Goal: Information Seeking & Learning: Learn about a topic

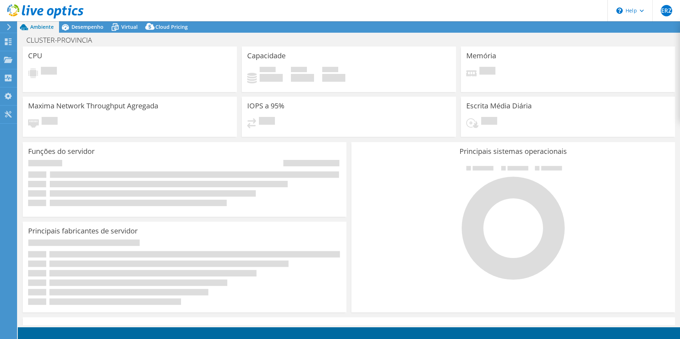
select select "SouthAmerica"
select select "BRL"
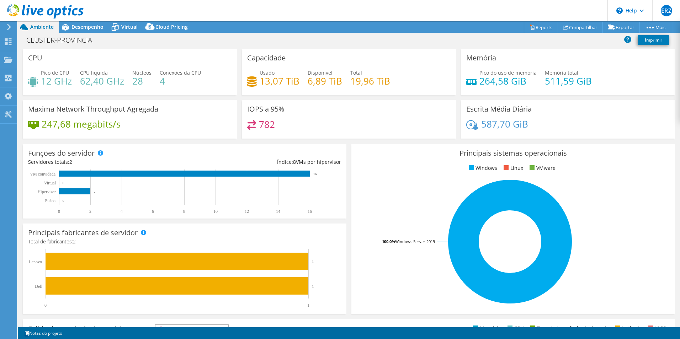
click at [100, 78] on h4 "62,40 GHz" at bounding box center [102, 81] width 44 height 8
click at [91, 27] on span "Desempenho" at bounding box center [87, 26] width 32 height 7
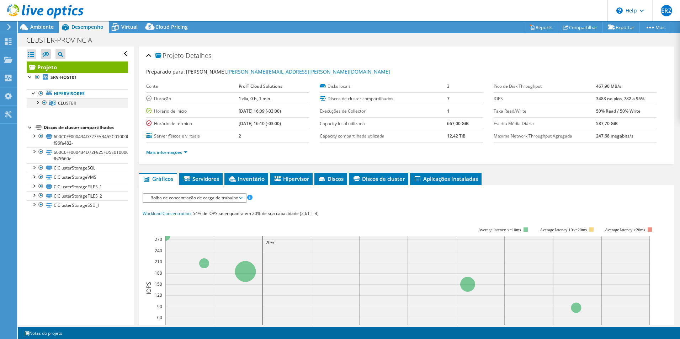
click at [39, 103] on div at bounding box center [37, 102] width 7 height 7
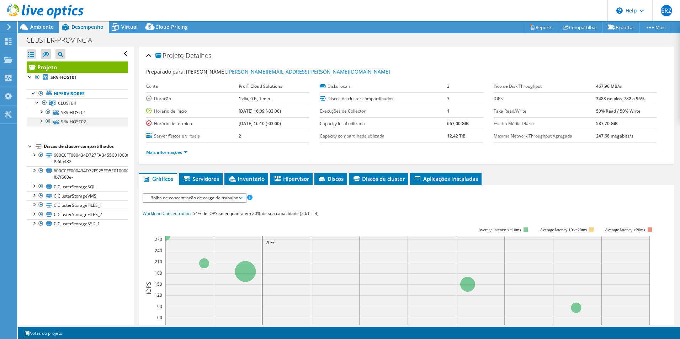
click at [42, 120] on div at bounding box center [40, 120] width 7 height 7
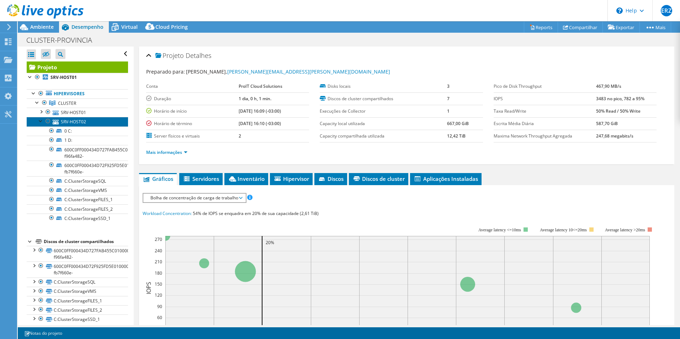
click at [69, 126] on link "SRV-HOST02" at bounding box center [77, 121] width 101 height 9
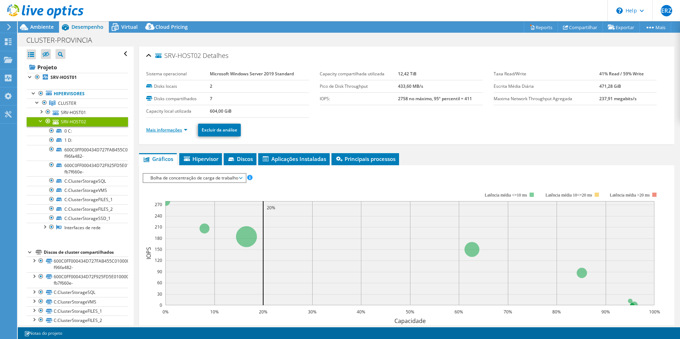
click at [187, 128] on link "Mais informações" at bounding box center [166, 130] width 41 height 6
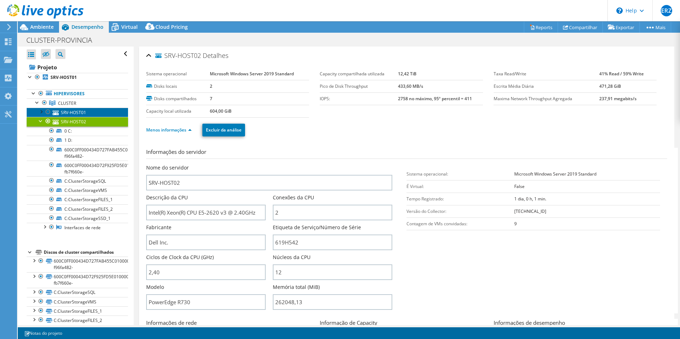
click at [78, 111] on link "SRV-HOST01" at bounding box center [77, 112] width 101 height 9
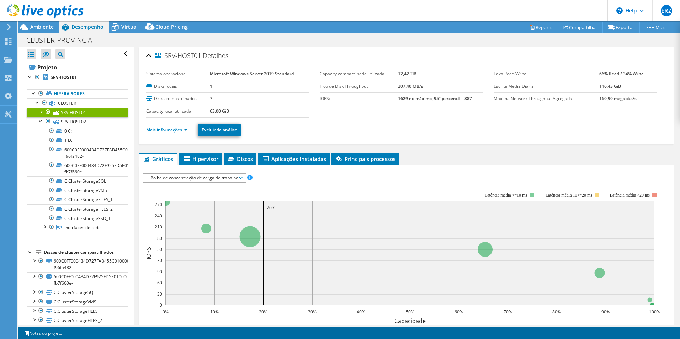
click at [184, 129] on link "Mais informações" at bounding box center [166, 130] width 41 height 6
